Goal: Transaction & Acquisition: Book appointment/travel/reservation

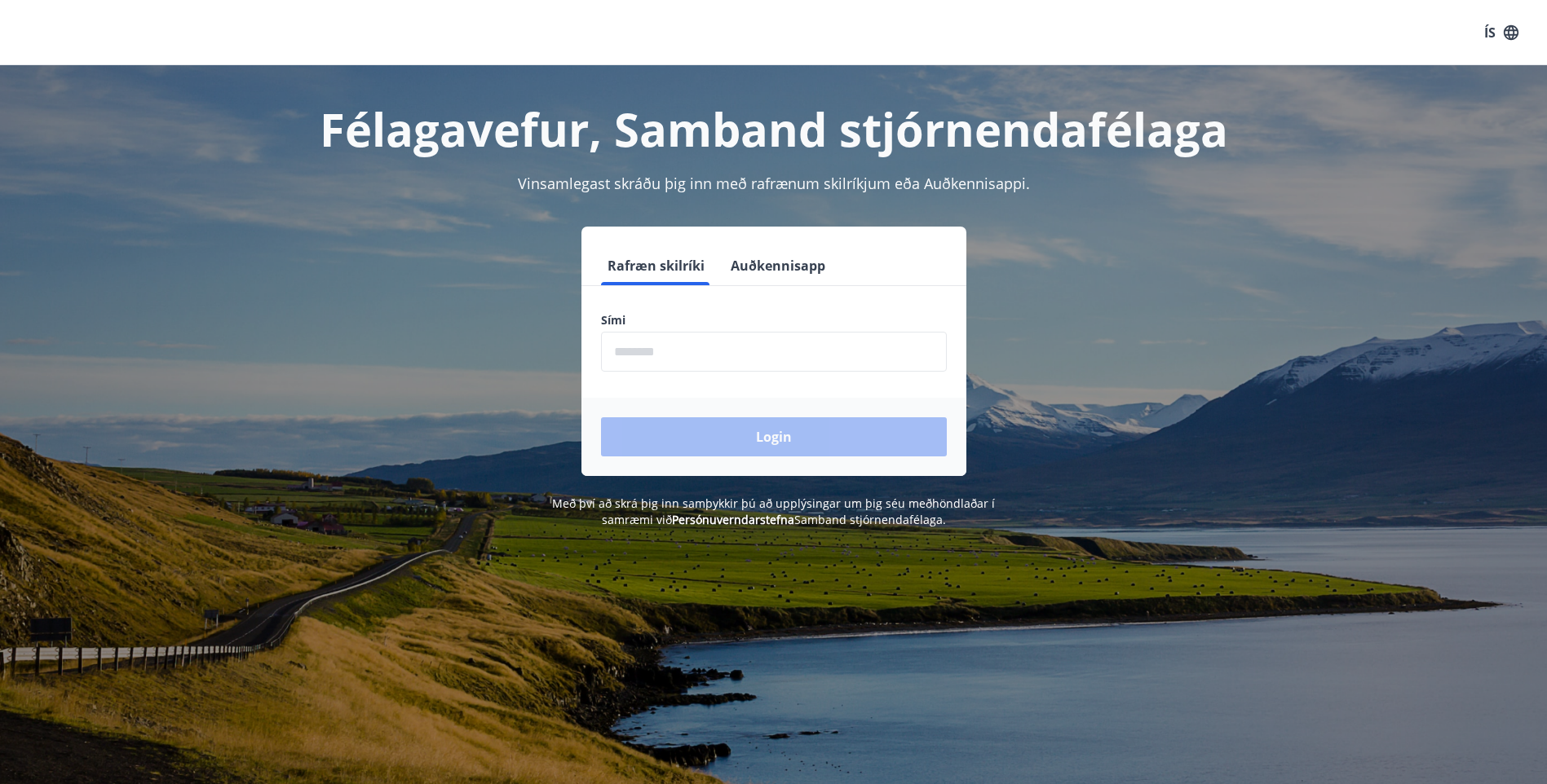
click at [685, 340] on input "phone" at bounding box center [774, 351] width 345 height 40
type input "********"
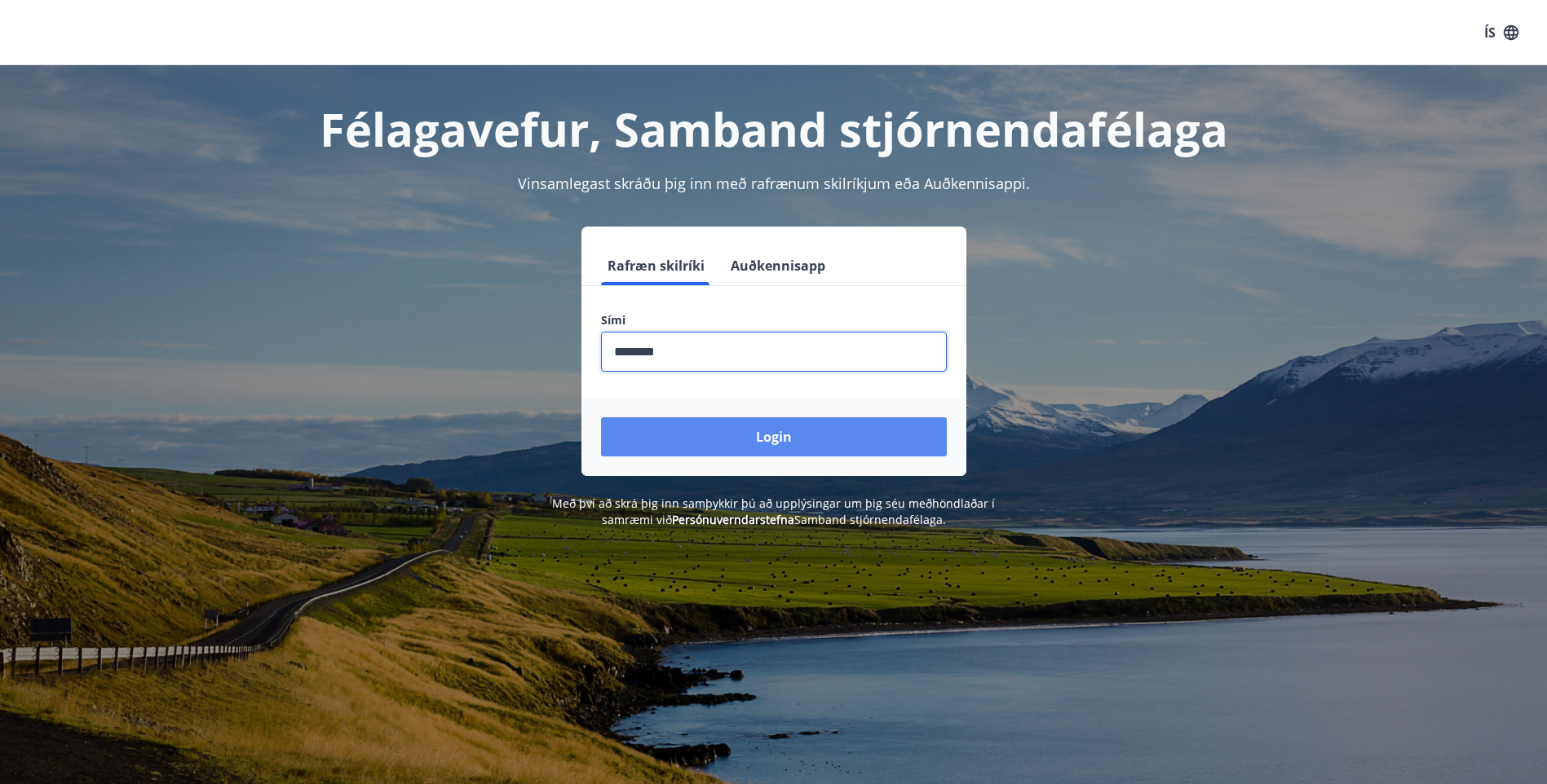
click at [739, 433] on button "Login" at bounding box center [774, 437] width 345 height 39
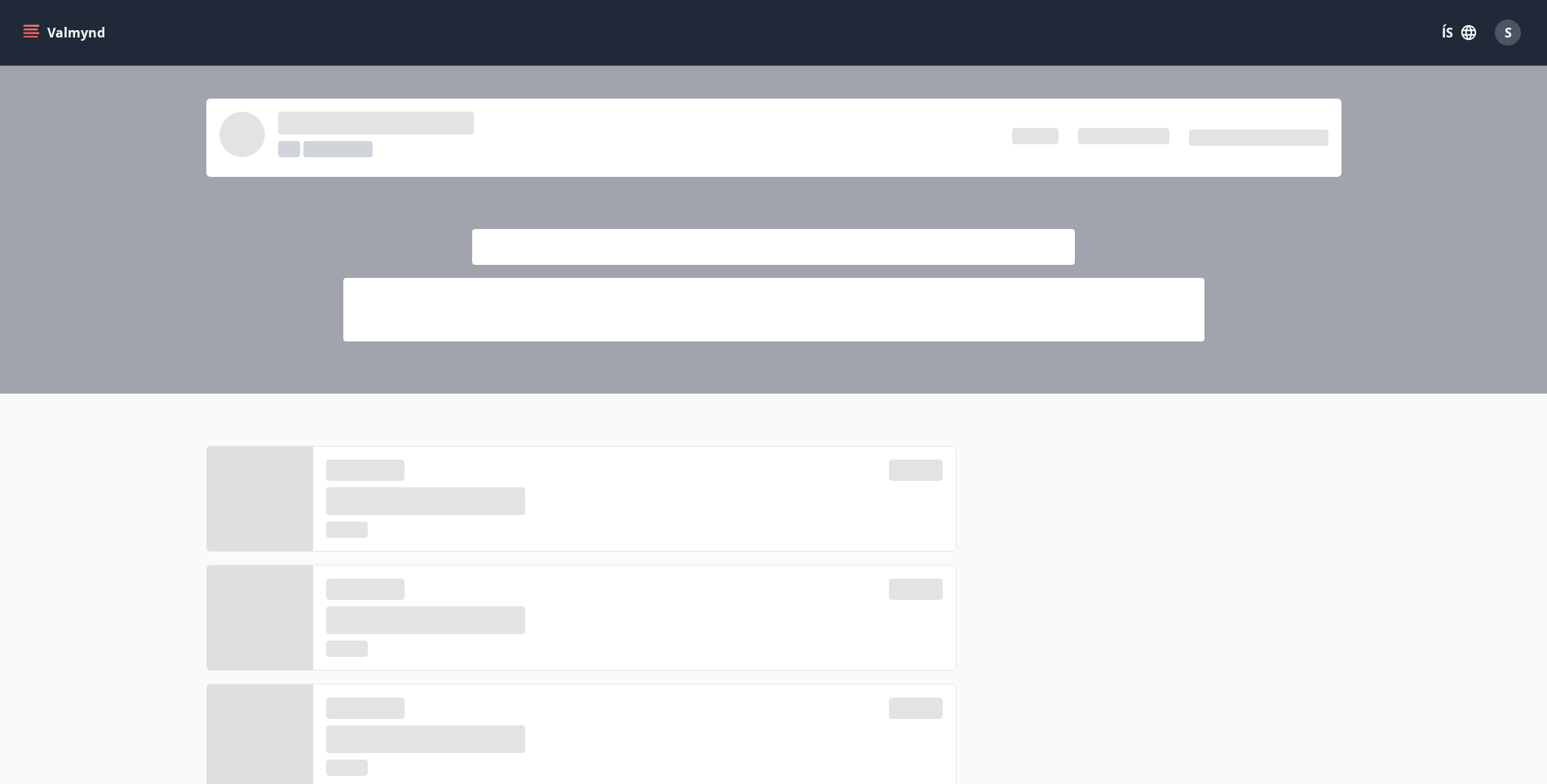
click at [157, 516] on div at bounding box center [774, 671] width 1547 height 555
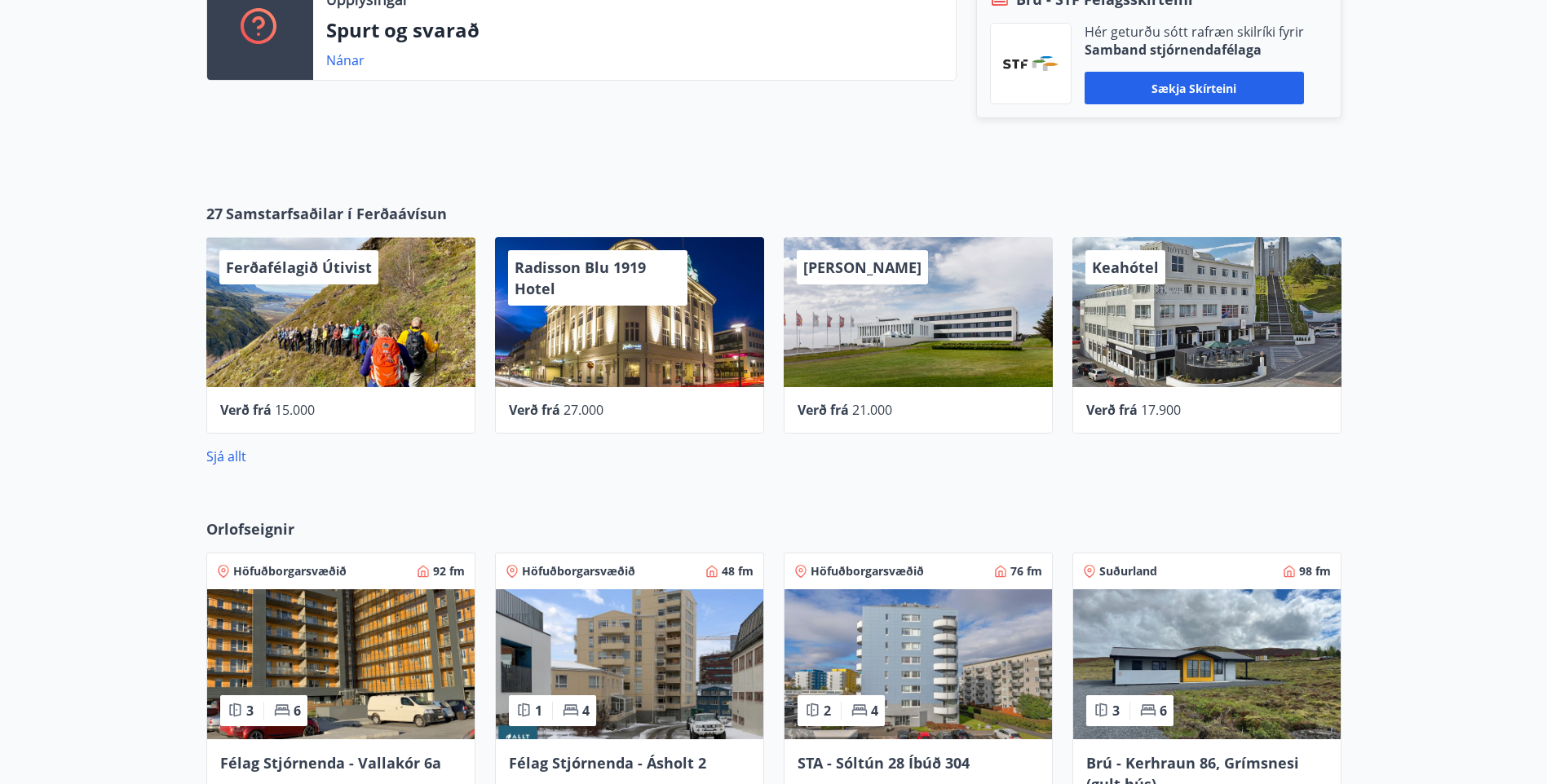
scroll to position [530, 0]
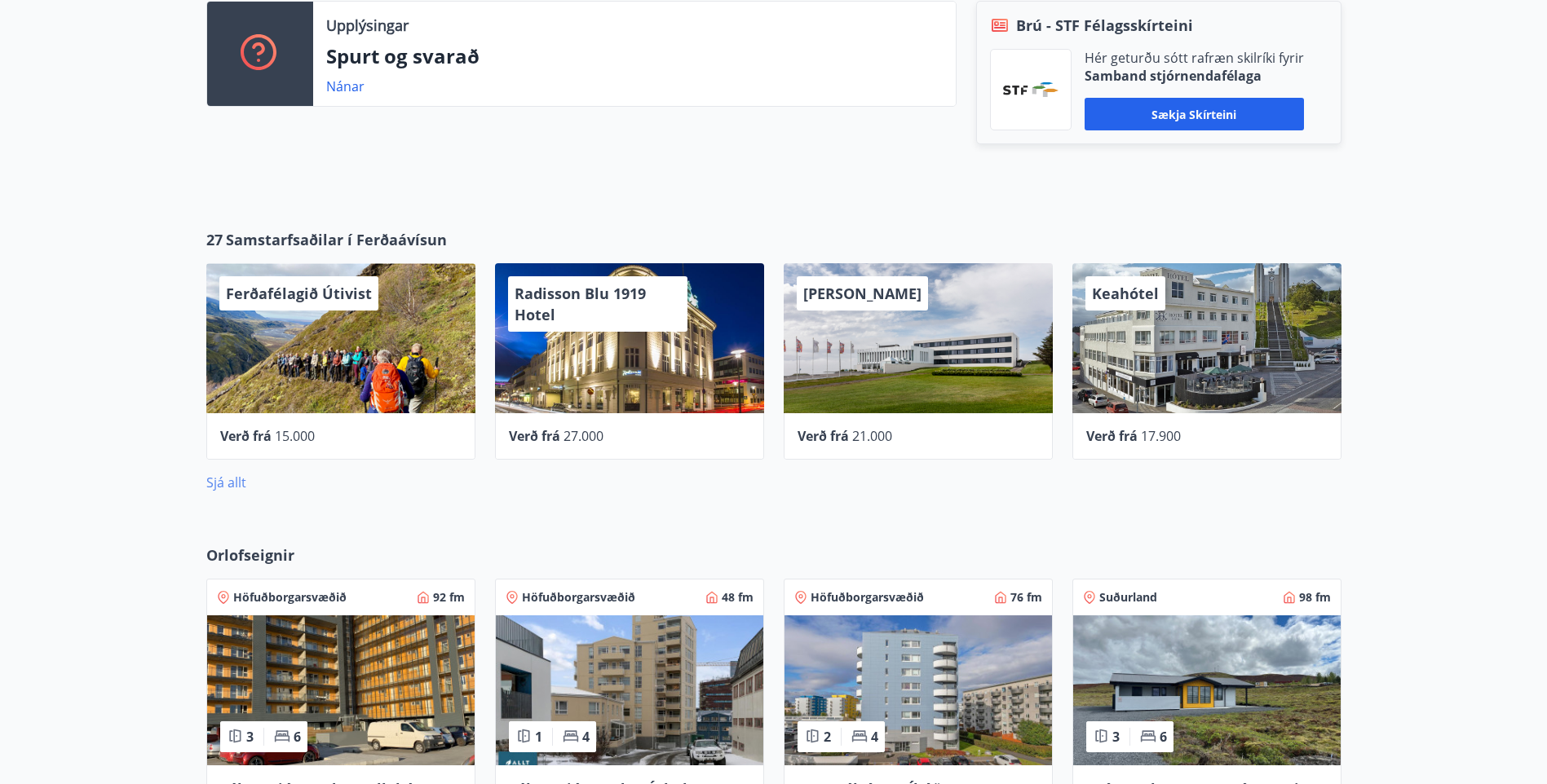
click at [237, 483] on link "Sjá allt" at bounding box center [226, 483] width 40 height 18
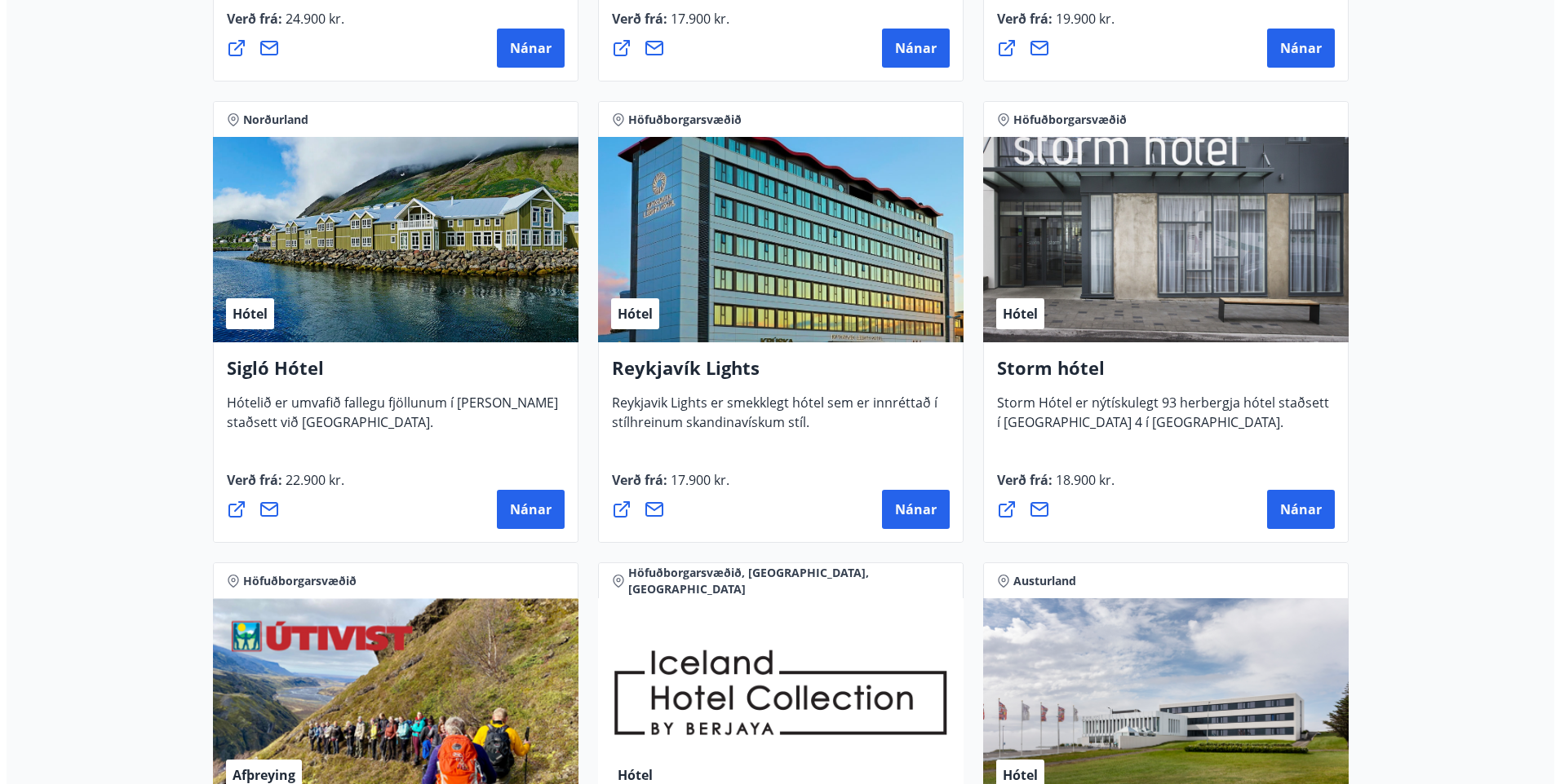
scroll to position [1141, 0]
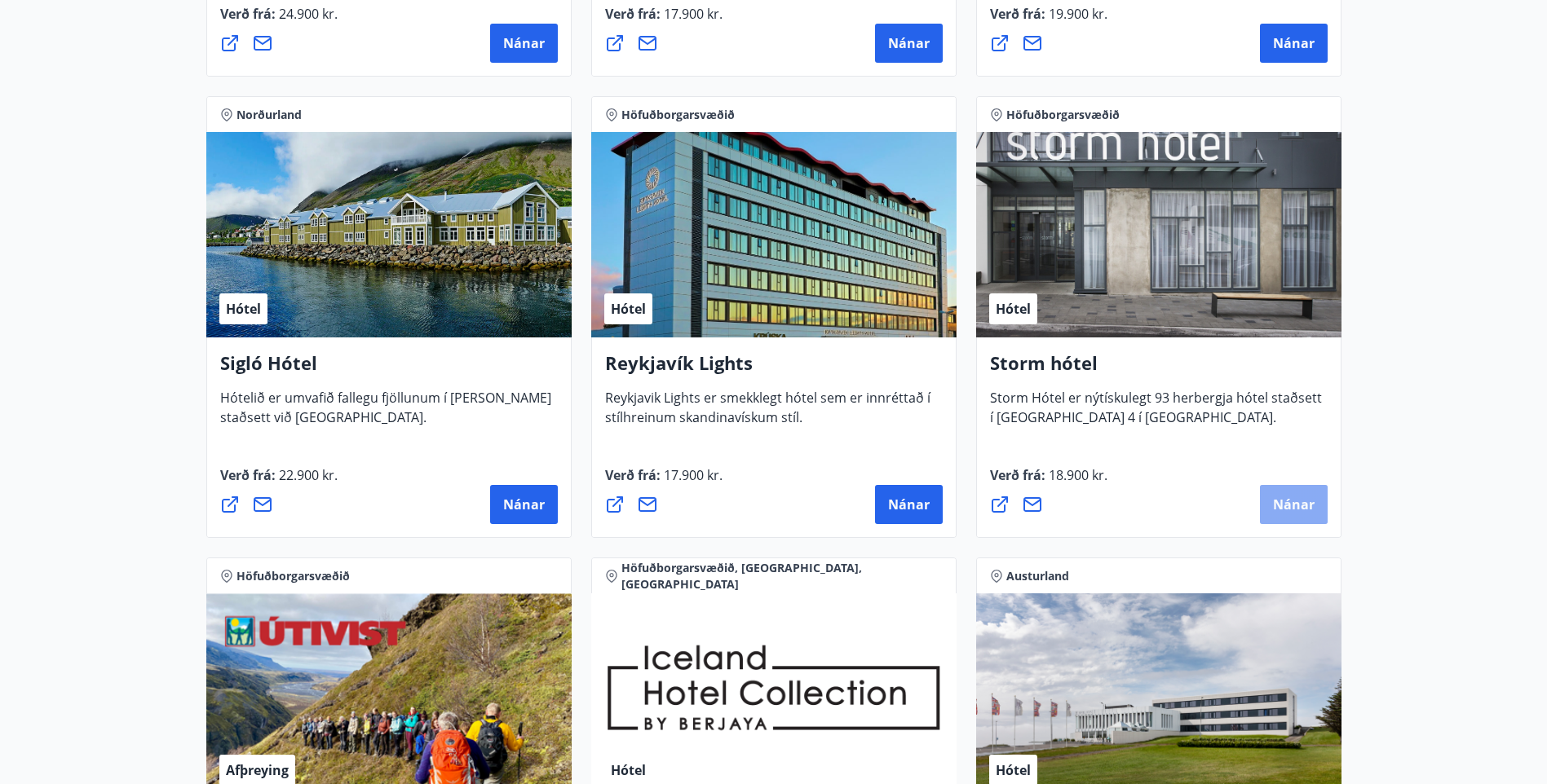
click at [1309, 495] on button "Nánar" at bounding box center [1293, 505] width 68 height 39
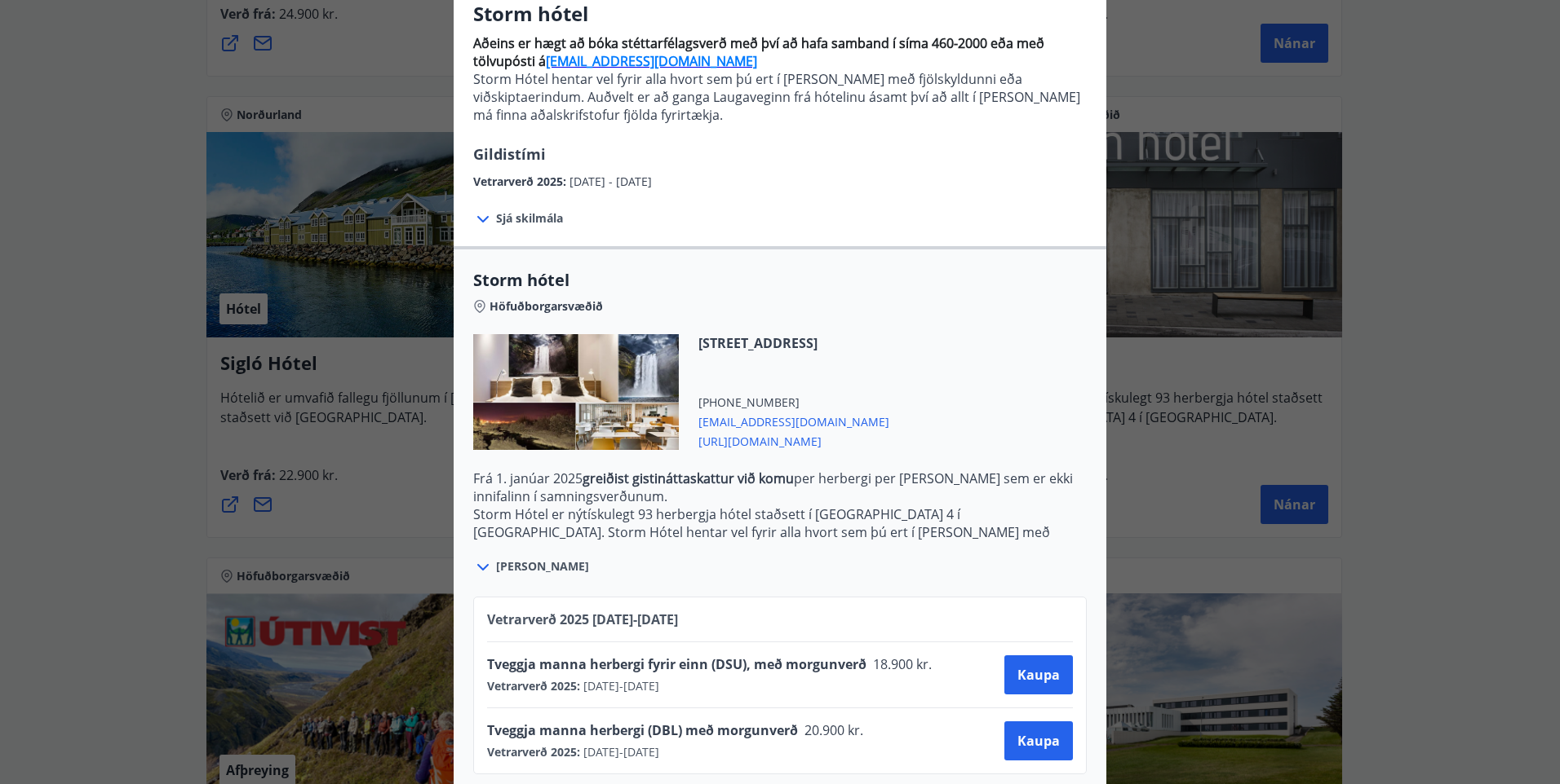
scroll to position [165, 0]
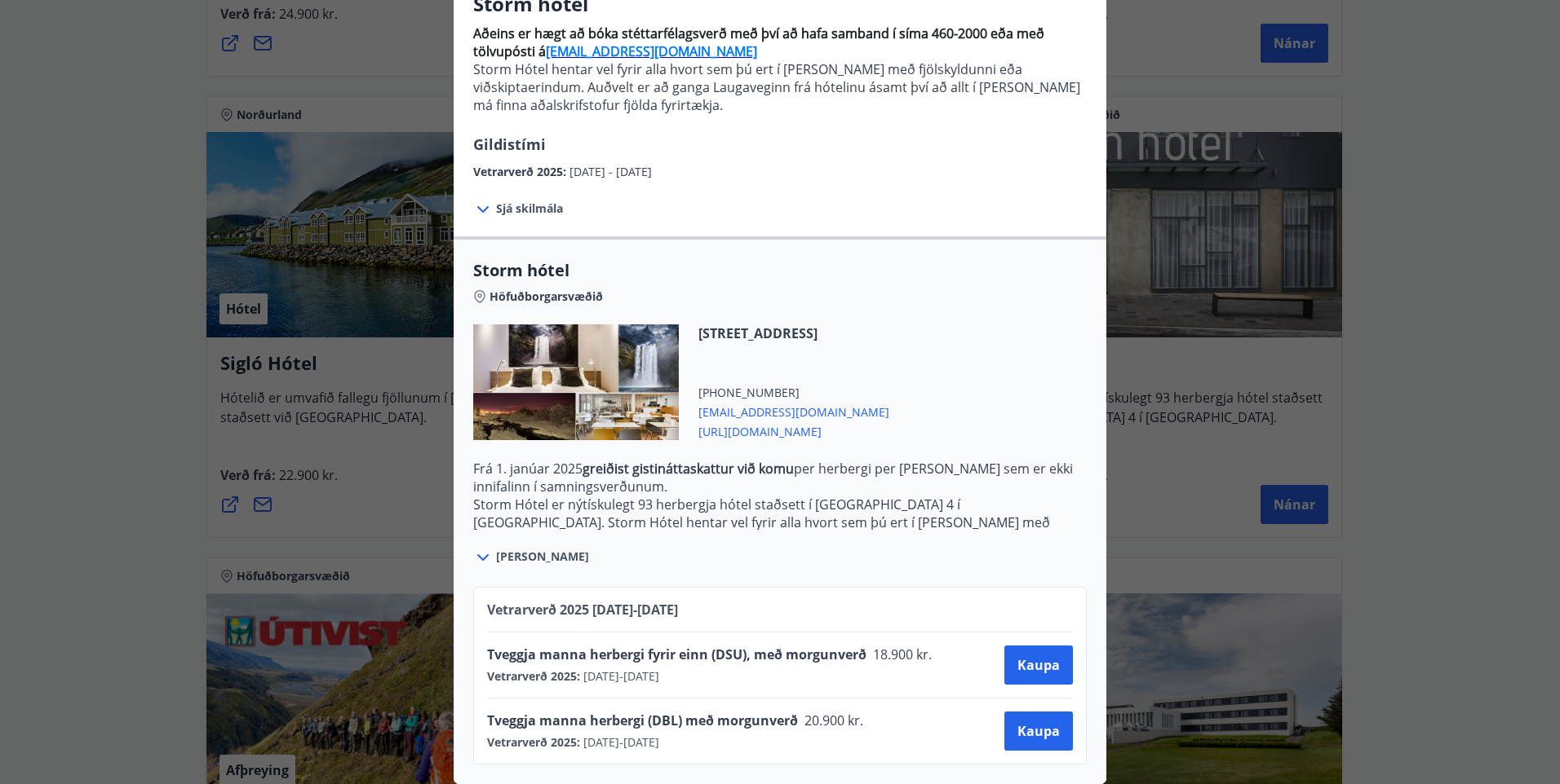
click at [783, 421] on span "https://www.keahotels.is/is/hotelin/storm-hotel" at bounding box center [793, 431] width 191 height 20
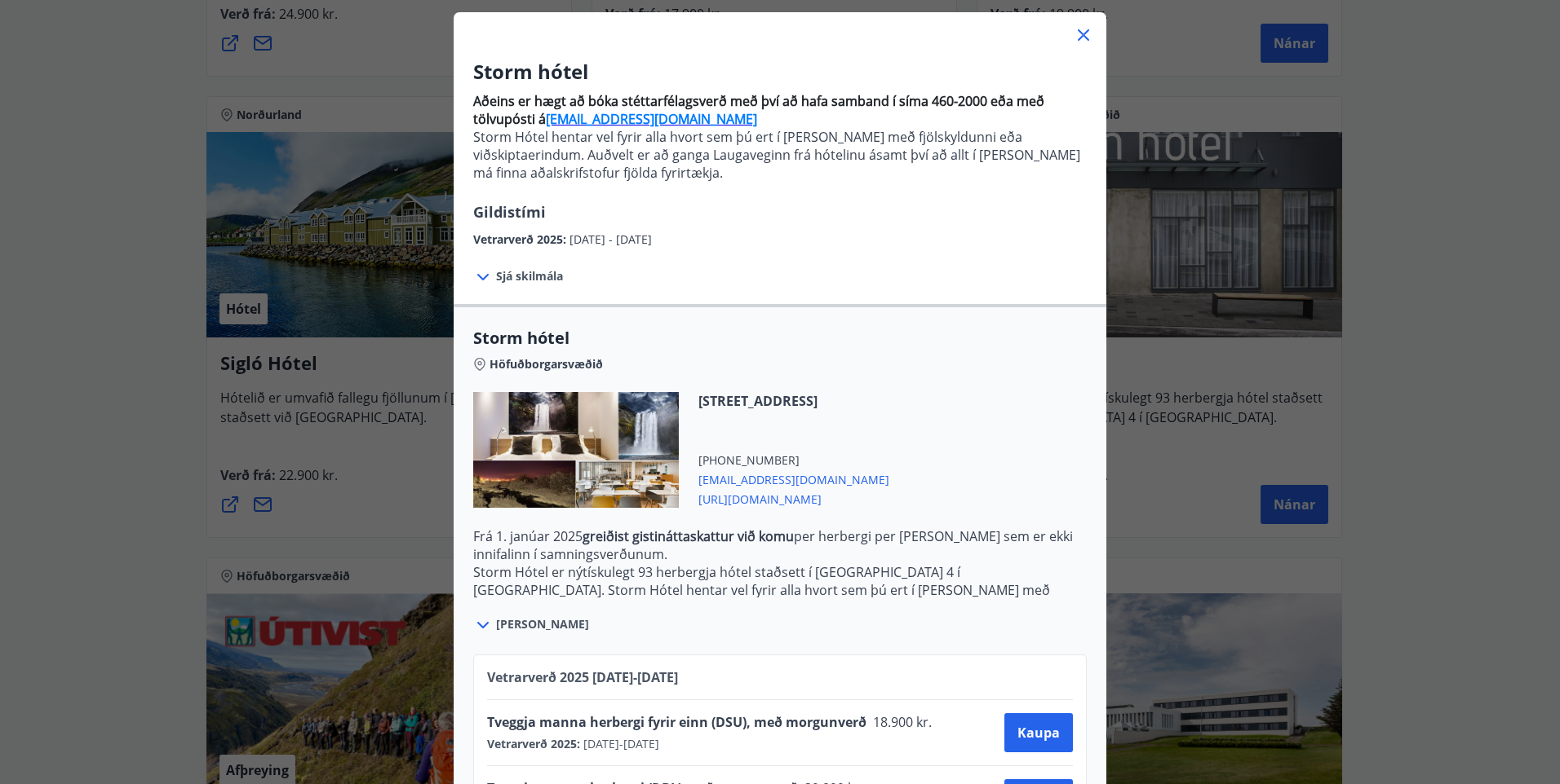
scroll to position [0, 0]
